Goal: Task Accomplishment & Management: Use online tool/utility

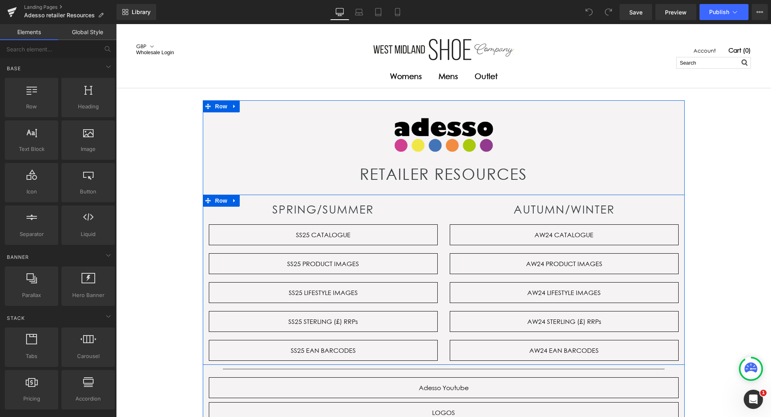
scroll to position [40, 0]
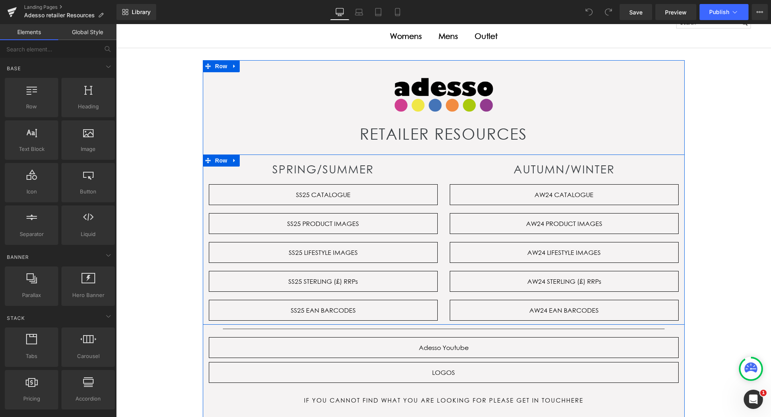
click at [628, 195] on link "AW24 CATALOGUE" at bounding box center [564, 194] width 229 height 21
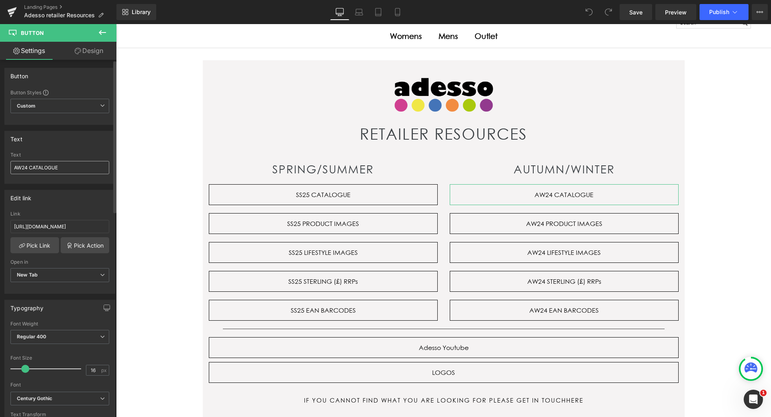
click at [27, 167] on input "AW24 CATALOGUE" at bounding box center [59, 167] width 99 height 13
type input "AW25 CATALOGUE"
click at [35, 229] on input "[URL][DOMAIN_NAME]" at bounding box center [59, 226] width 99 height 13
drag, startPoint x: 129, startPoint y: 251, endPoint x: 127, endPoint y: 225, distance: 26.2
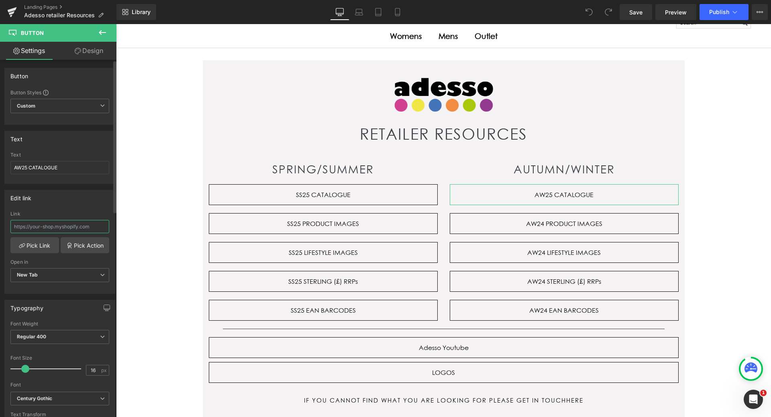
scroll to position [0, 0]
paste input "[URL][DOMAIN_NAME]"
type input "[URL][DOMAIN_NAME]"
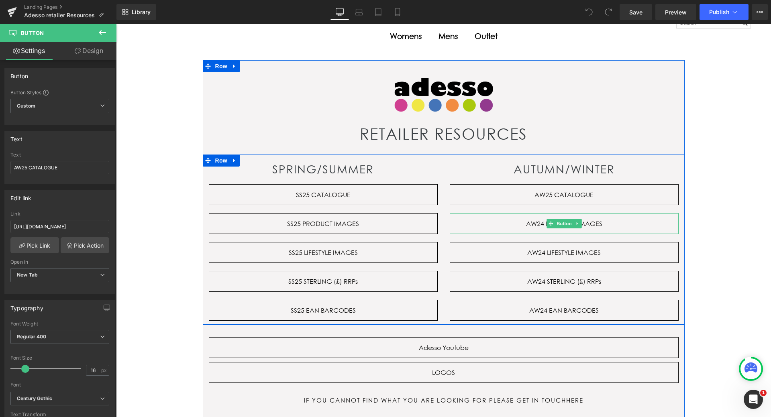
click at [523, 228] on link "AW24 PRODUCT IMAGES" at bounding box center [564, 223] width 229 height 21
click at [501, 283] on link "AW24 STERLING (£) RRPs" at bounding box center [564, 281] width 229 height 21
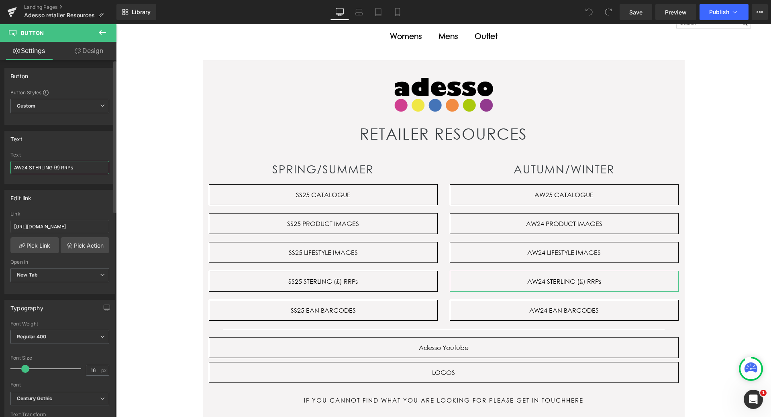
click at [27, 168] on input "AW24 STERLING (£) RRPs" at bounding box center [59, 167] width 99 height 13
type input "AW25 STERLING (£) RRPs"
drag, startPoint x: 130, startPoint y: 250, endPoint x: 131, endPoint y: 225, distance: 24.9
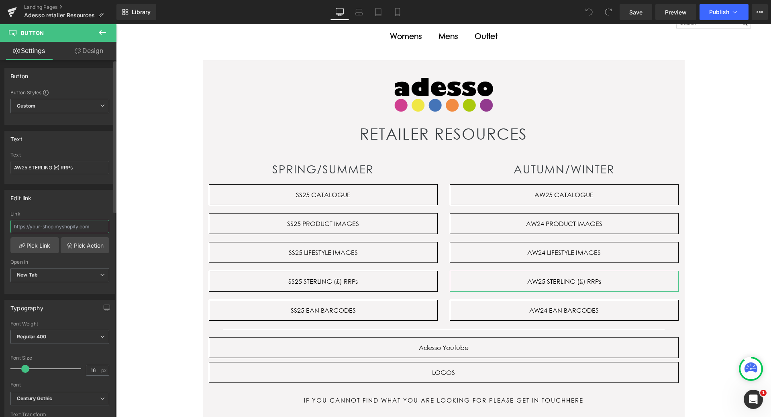
paste input "[URL][DOMAIN_NAME]"
type input "[URL][DOMAIN_NAME]"
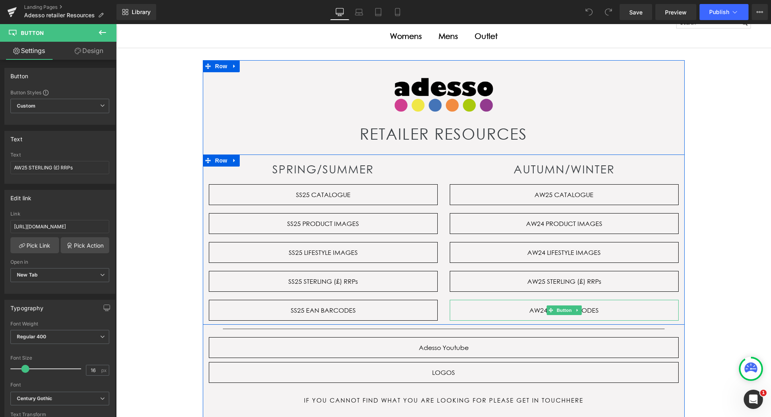
click at [613, 309] on link "AW24 EAN BARCODES" at bounding box center [564, 310] width 229 height 21
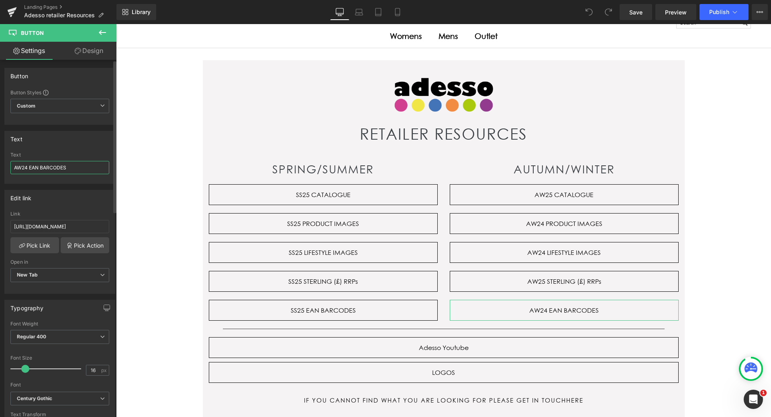
click at [27, 166] on input "AW24 EAN BARCODES" at bounding box center [59, 167] width 99 height 13
type input "AW25 EAN BARCODES"
drag, startPoint x: 131, startPoint y: 253, endPoint x: 134, endPoint y: 225, distance: 28.3
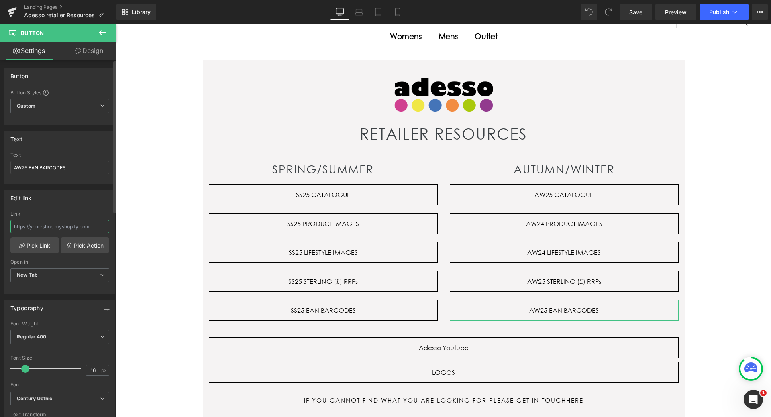
paste input "[URL][DOMAIN_NAME]"
type input "[URL][DOMAIN_NAME]"
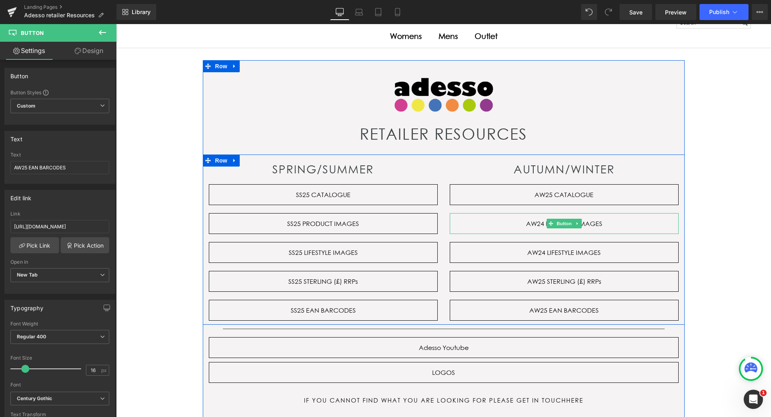
click at [640, 225] on link "AW24 PRODUCT IMAGES" at bounding box center [564, 223] width 229 height 21
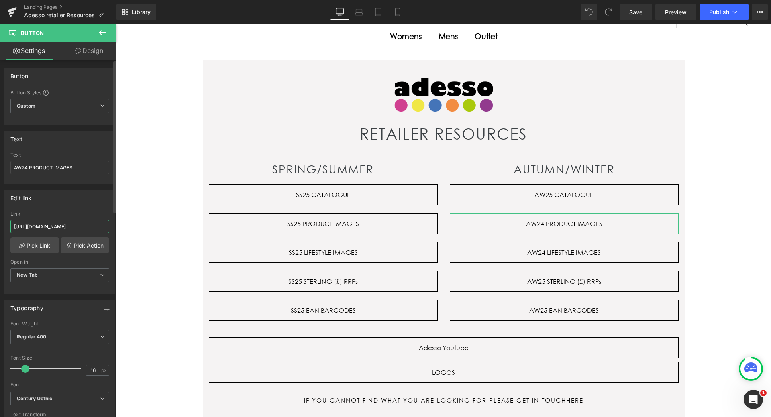
scroll to position [0, 74]
click at [79, 227] on input "[URL][DOMAIN_NAME]" at bounding box center [59, 226] width 99 height 13
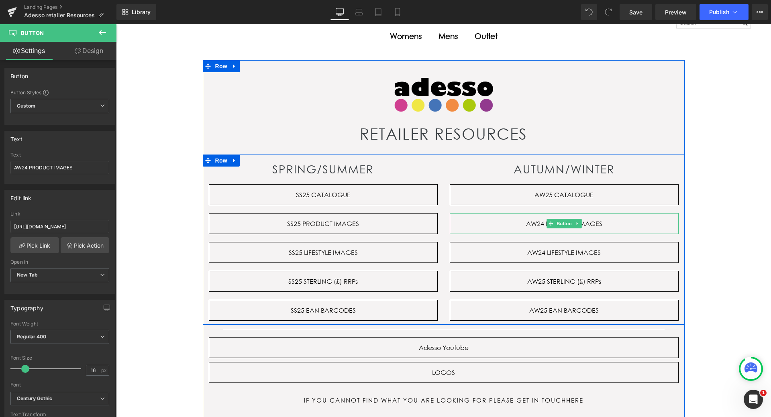
click at [489, 228] on link "AW24 PRODUCT IMAGES" at bounding box center [564, 223] width 229 height 21
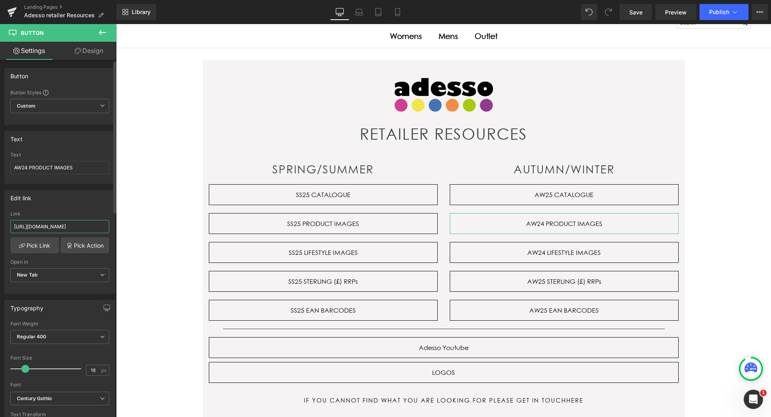
drag, startPoint x: 73, startPoint y: 227, endPoint x: 96, endPoint y: 225, distance: 23.0
click at [96, 225] on input "[URL][DOMAIN_NAME]" at bounding box center [59, 226] width 99 height 13
click at [97, 226] on input "[URL][DOMAIN_NAME]" at bounding box center [59, 226] width 99 height 13
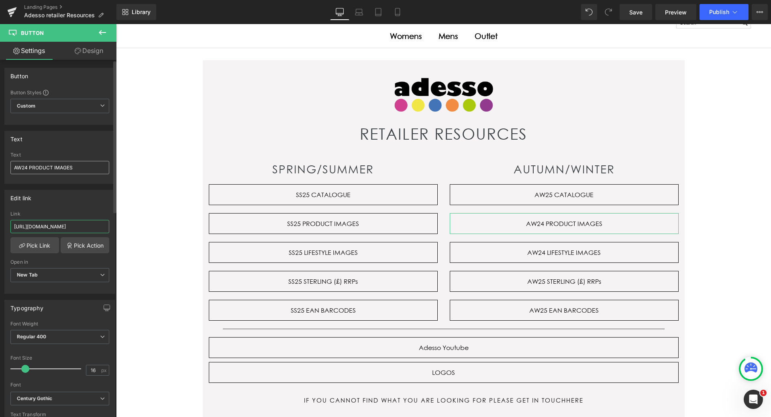
type input "[URL][DOMAIN_NAME]"
click at [27, 167] on input "AW24 PRODUCT IMAGES" at bounding box center [59, 167] width 99 height 13
type input "AW25 PRODUCT IMAGES"
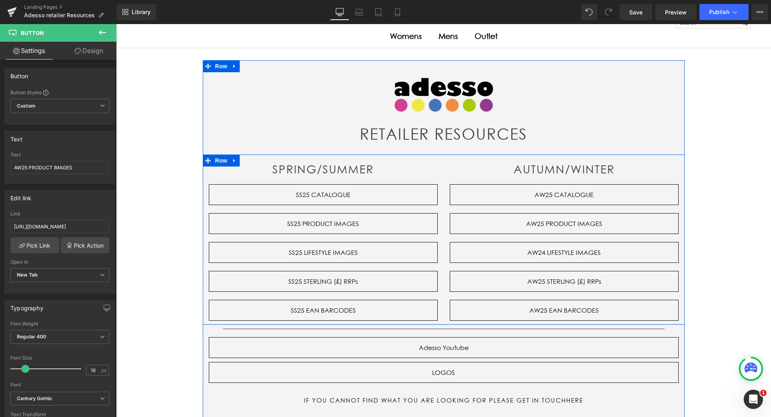
click at [491, 251] on link "AW24 LIFESTYLE IMAGES" at bounding box center [564, 252] width 229 height 21
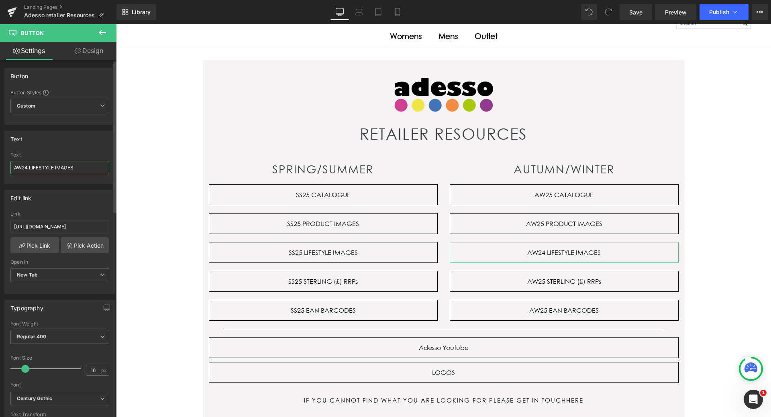
drag, startPoint x: 27, startPoint y: 167, endPoint x: 30, endPoint y: 173, distance: 6.6
click at [28, 167] on input "AW24 LIFESTYLE IMAGES" at bounding box center [59, 167] width 99 height 13
type input "AW25 LIFESTYLE IMAGES"
drag, startPoint x: 87, startPoint y: 227, endPoint x: 96, endPoint y: 223, distance: 9.2
click at [97, 224] on input "[URL][DOMAIN_NAME]" at bounding box center [59, 226] width 99 height 13
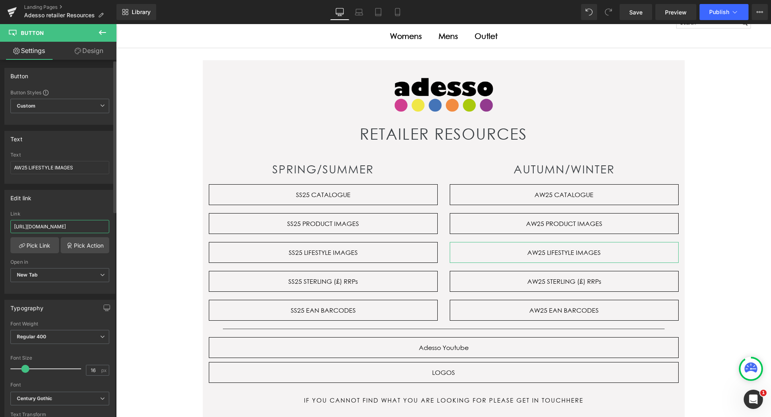
scroll to position [0, 120]
click at [18, 225] on input "[URL][DOMAIN_NAME]" at bounding box center [59, 226] width 99 height 13
click at [57, 227] on input "[URL][DOMAIN_NAME]" at bounding box center [59, 226] width 99 height 13
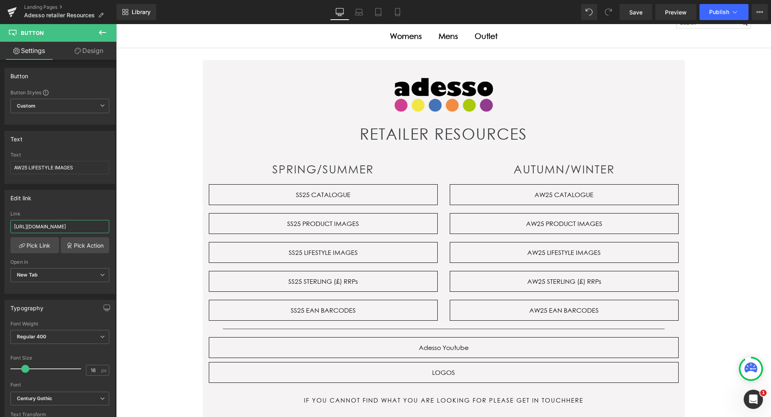
type input "[URL][DOMAIN_NAME]"
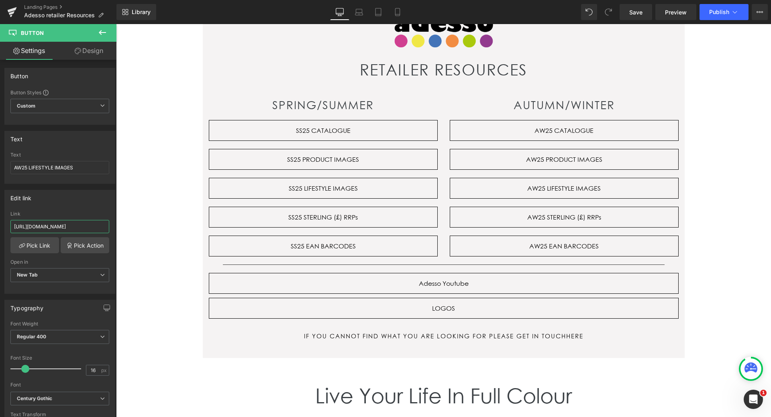
scroll to position [0, 0]
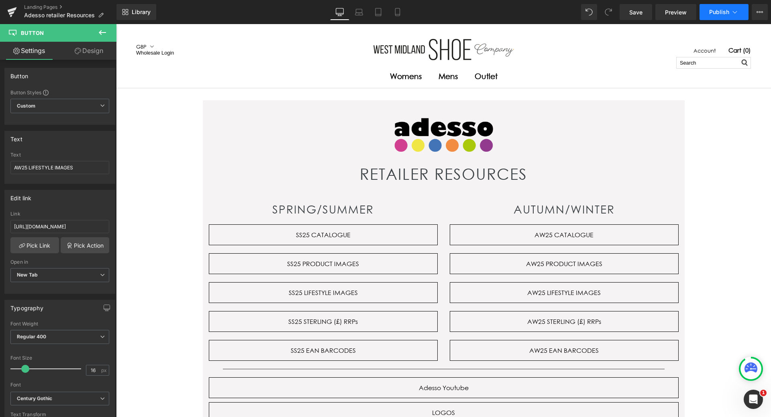
click at [724, 9] on span "Publish" at bounding box center [719, 12] width 20 height 6
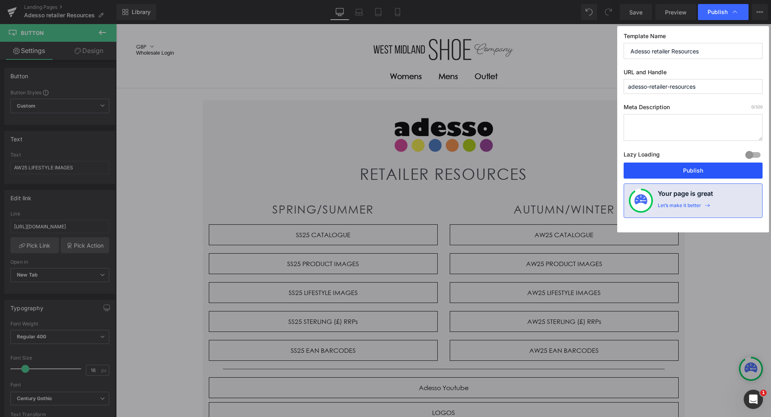
click at [698, 169] on button "Publish" at bounding box center [693, 171] width 139 height 16
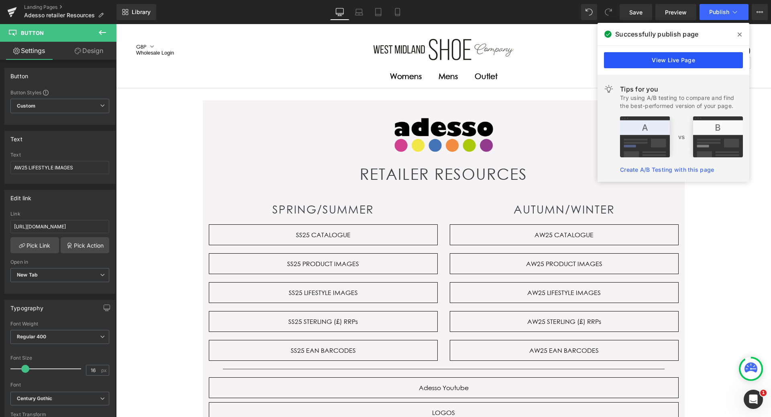
click at [699, 58] on link "View Live Page" at bounding box center [673, 60] width 139 height 16
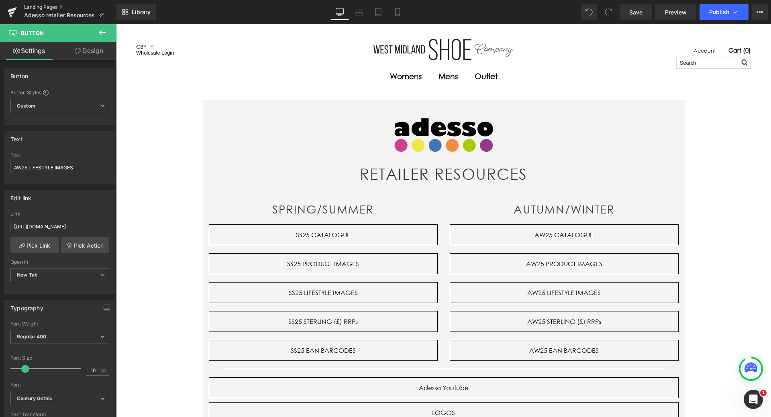
click at [47, 6] on link "Landing Pages" at bounding box center [70, 7] width 92 height 6
